Goal: Find contact information: Find contact information

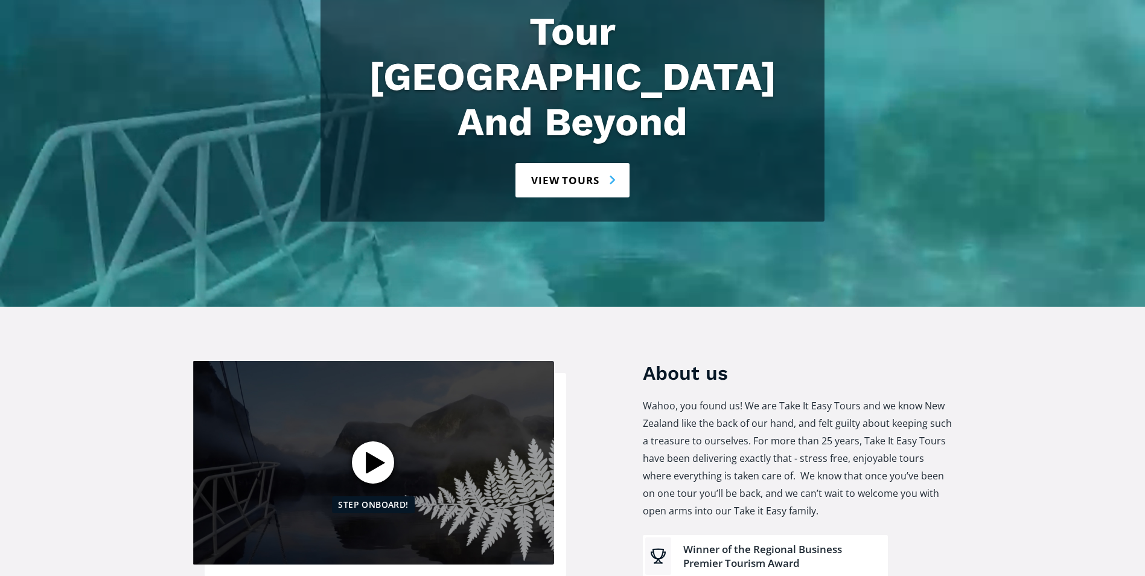
scroll to position [273, 0]
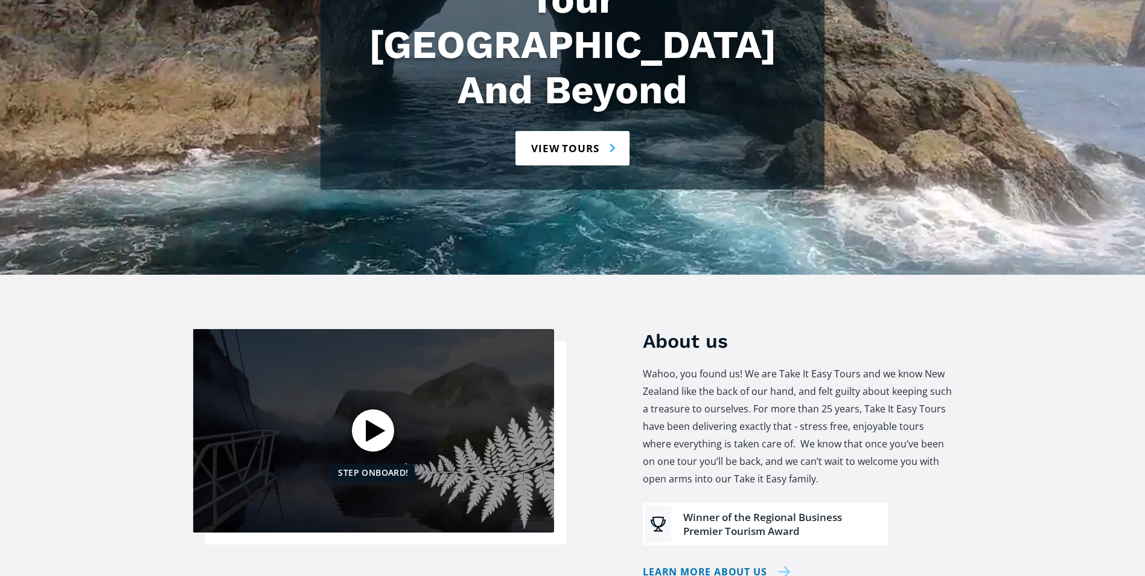
click at [700, 563] on link "Learn more about us" at bounding box center [717, 572] width 148 height 18
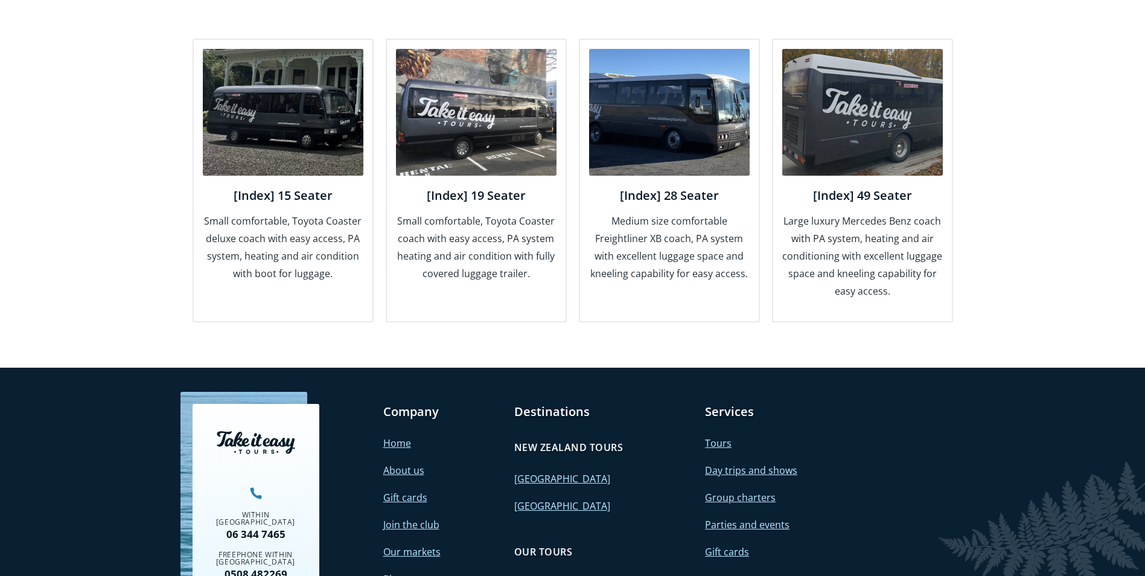
scroll to position [1545, 0]
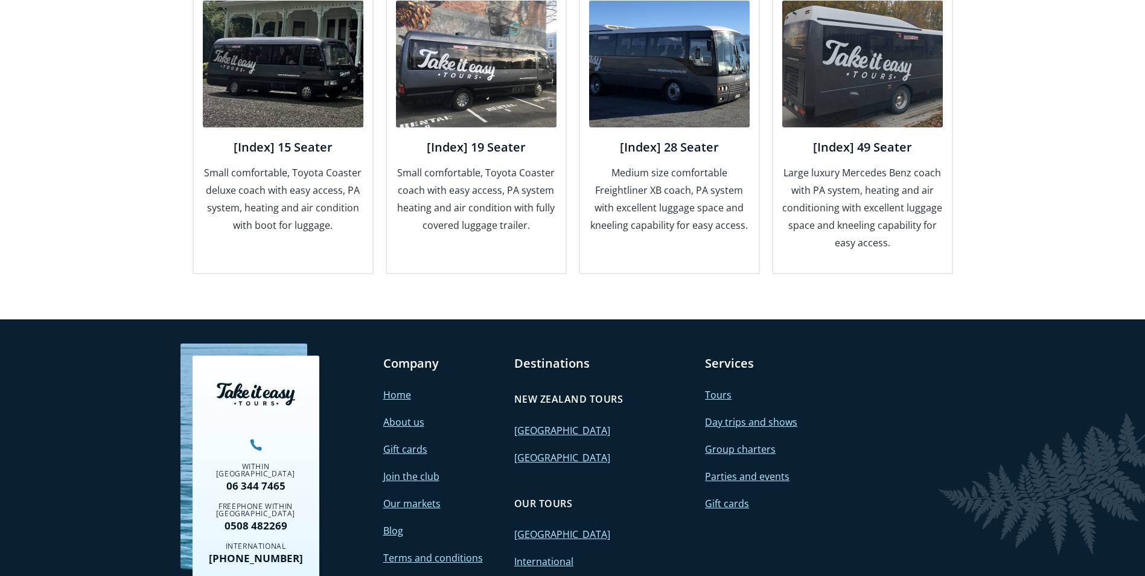
click at [395, 575] on link "Contact" at bounding box center [401, 584] width 36 height 13
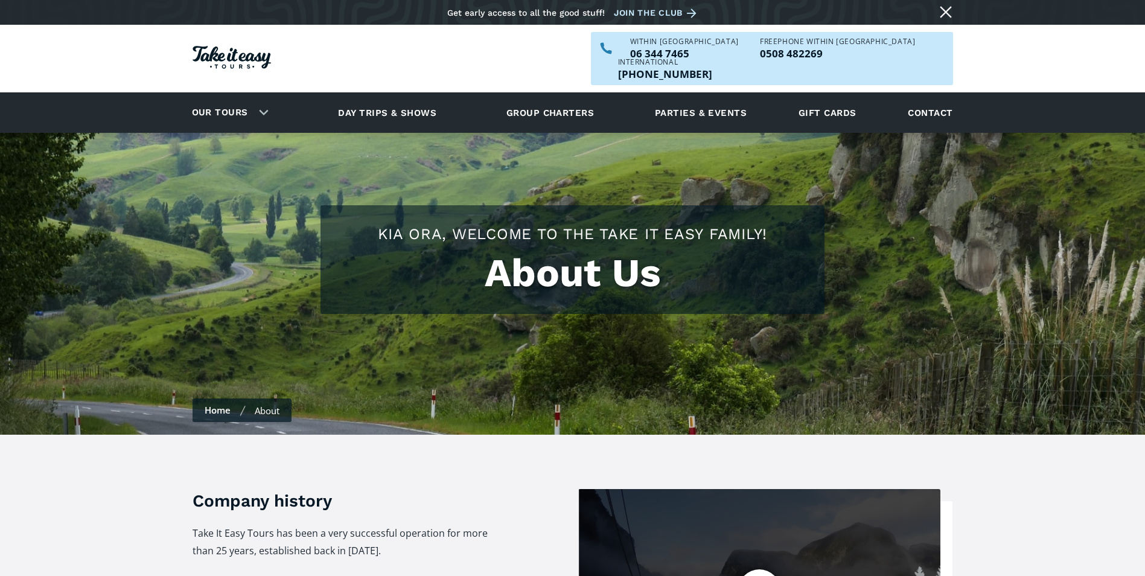
scroll to position [1545, 0]
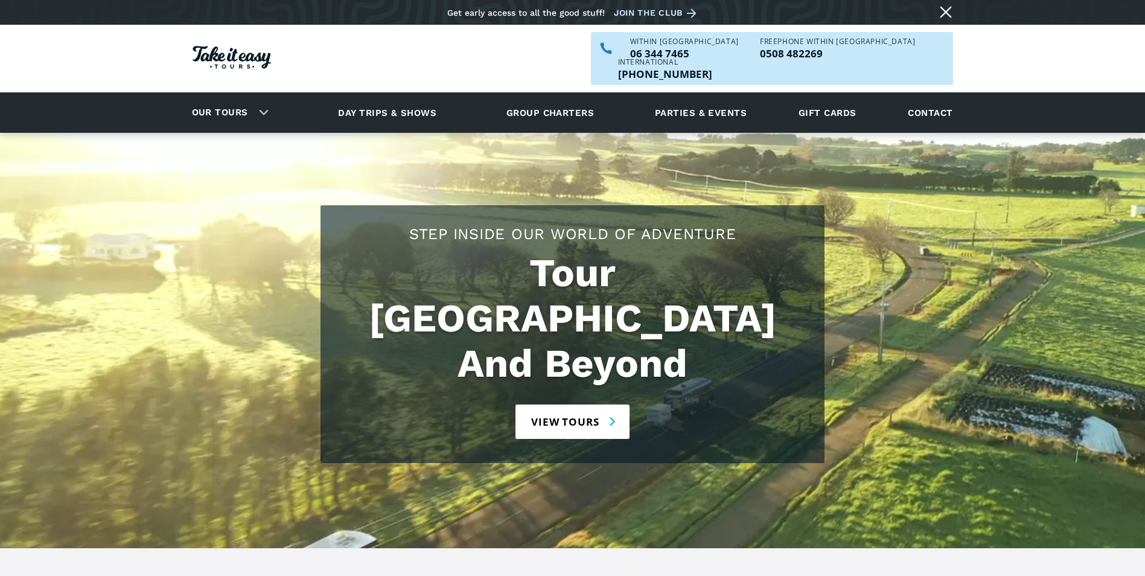
scroll to position [273, 0]
